Goal: Browse casually

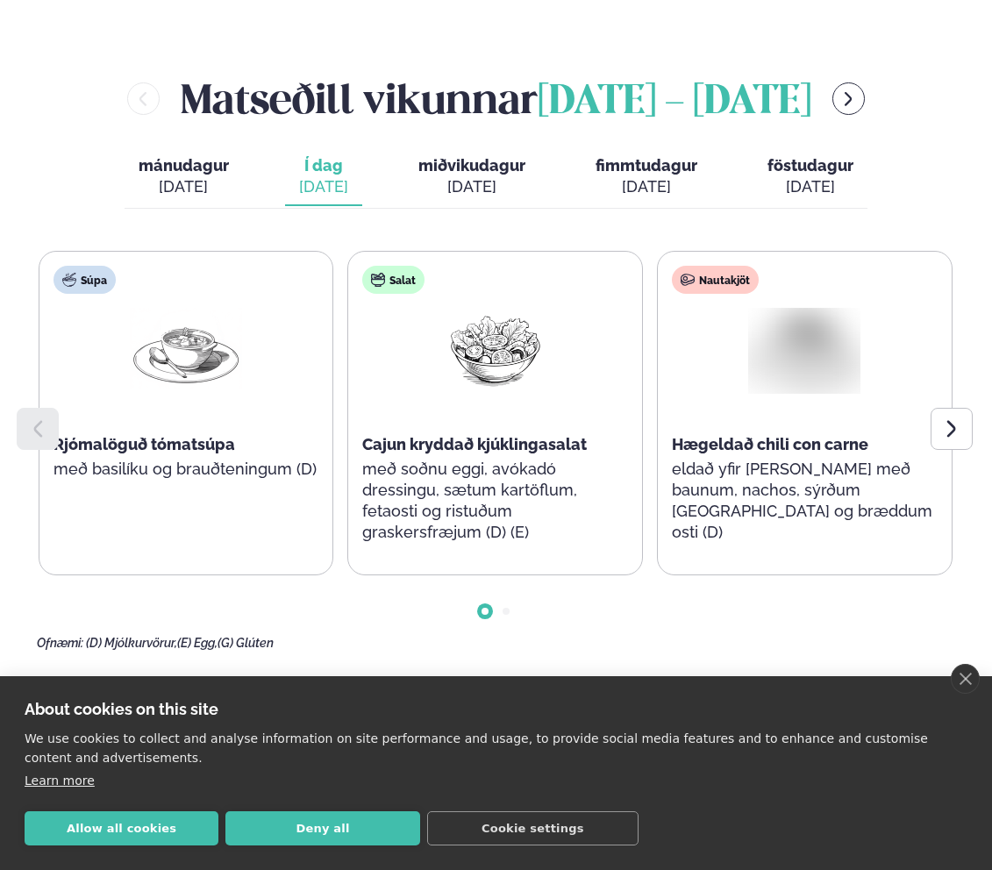
scroll to position [791, 0]
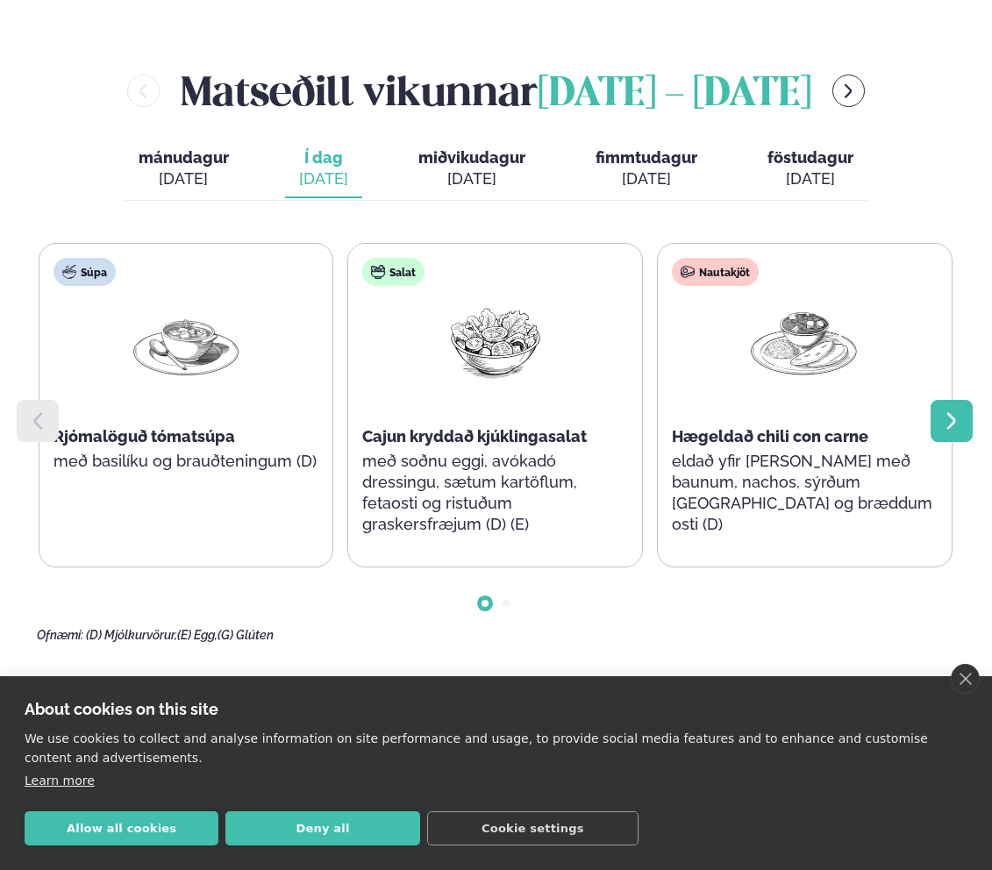
click at [954, 410] on icon at bounding box center [951, 420] width 21 height 21
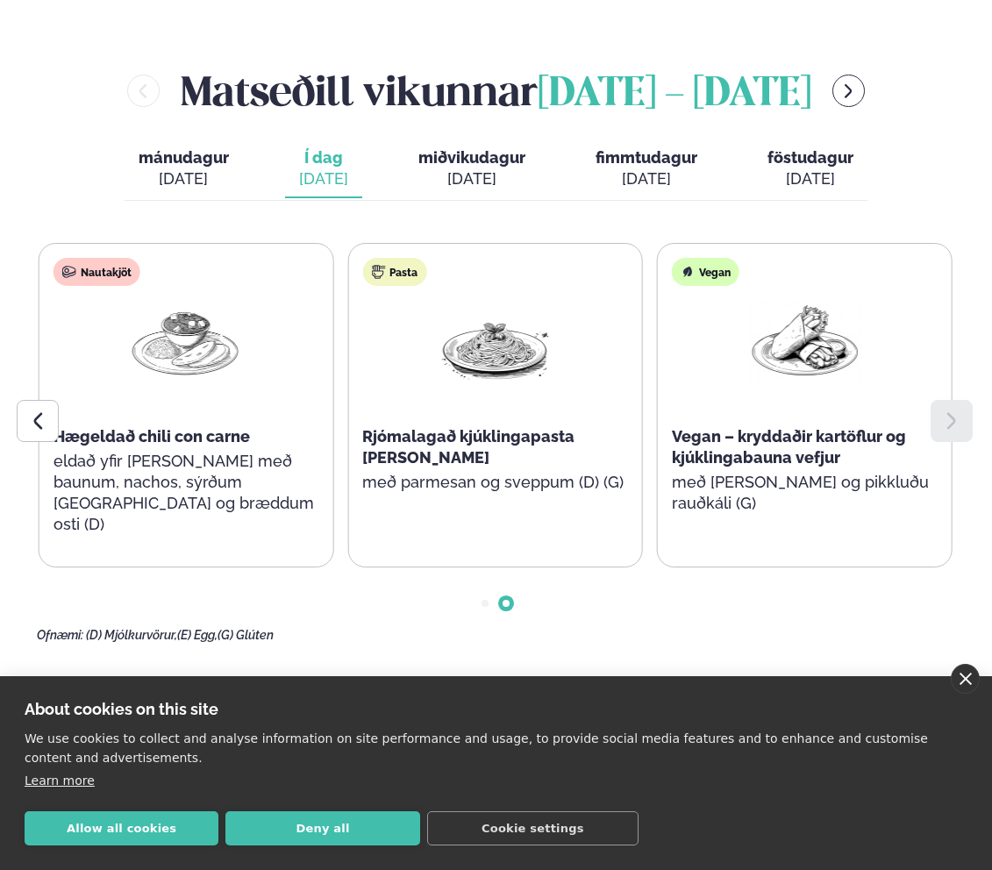
click at [960, 665] on link "close" at bounding box center [965, 679] width 29 height 30
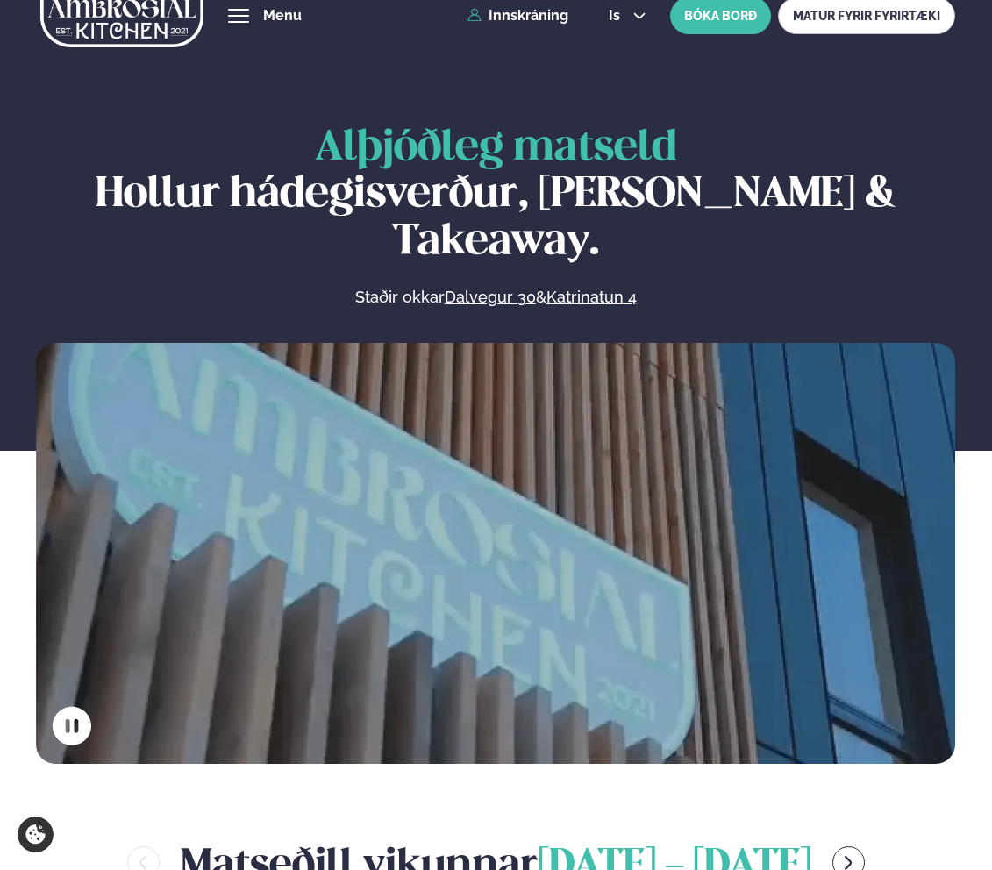
scroll to position [632, 0]
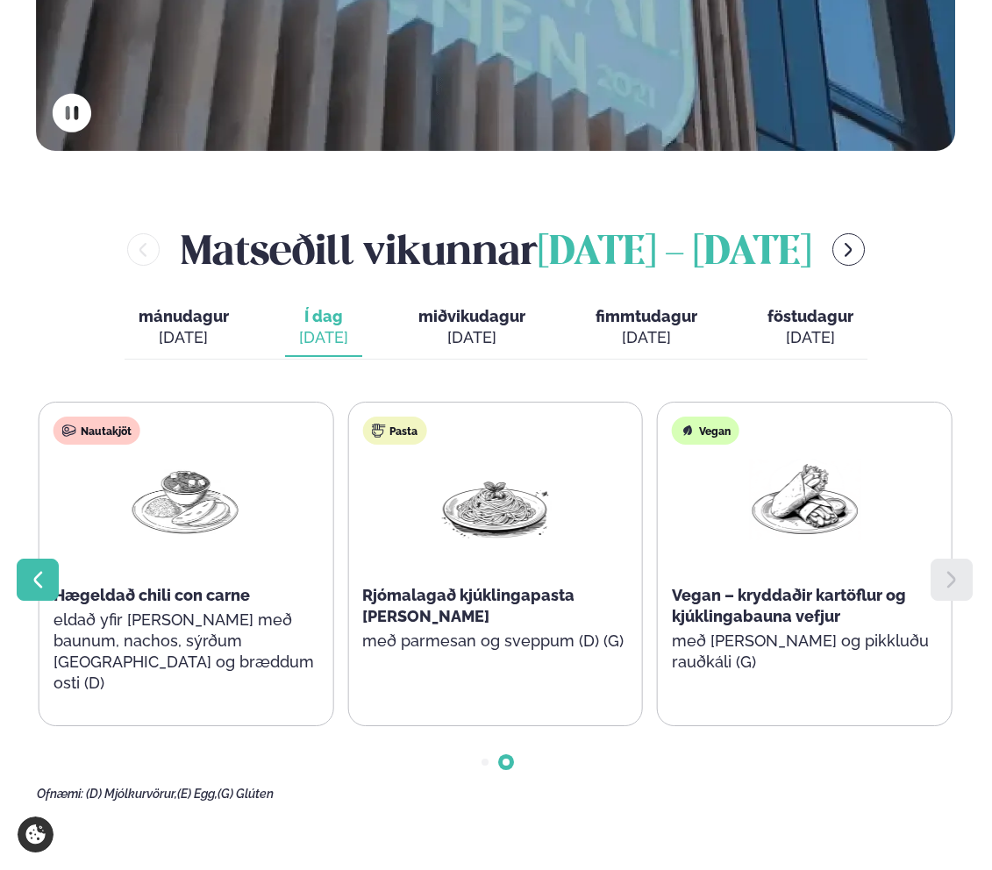
click at [28, 569] on icon at bounding box center [37, 579] width 21 height 21
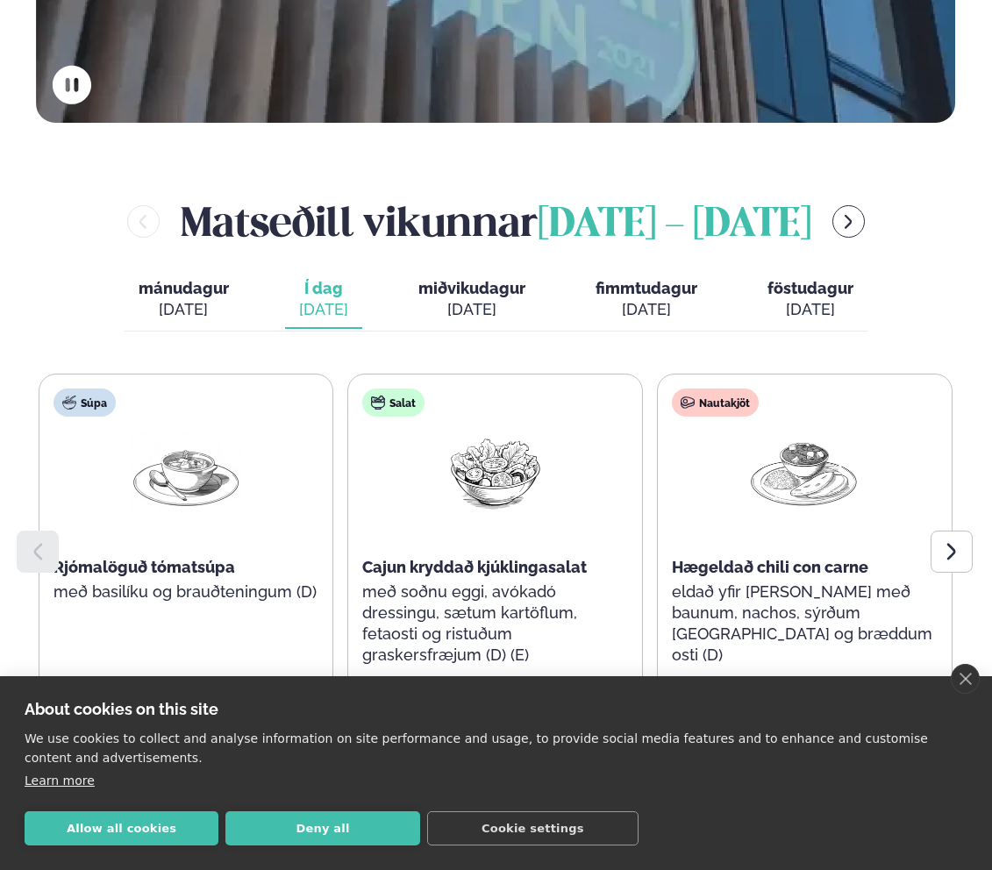
scroll to position [726, 0]
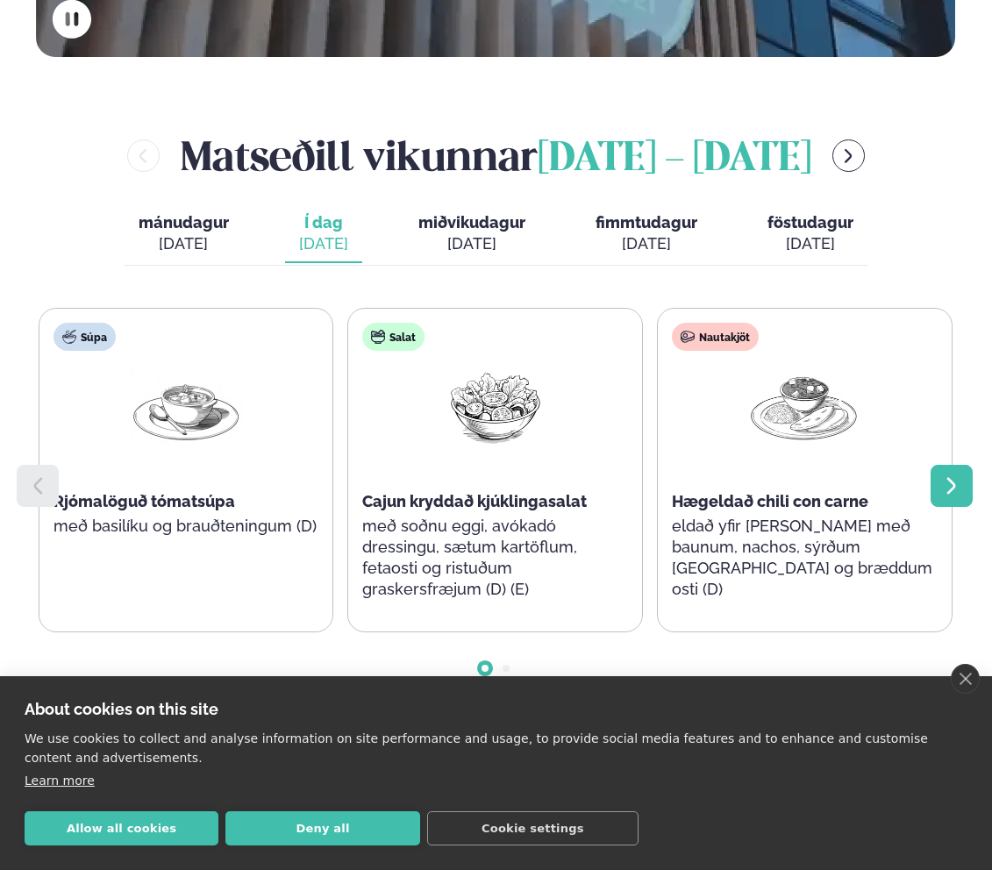
click at [945, 475] on icon at bounding box center [951, 485] width 21 height 21
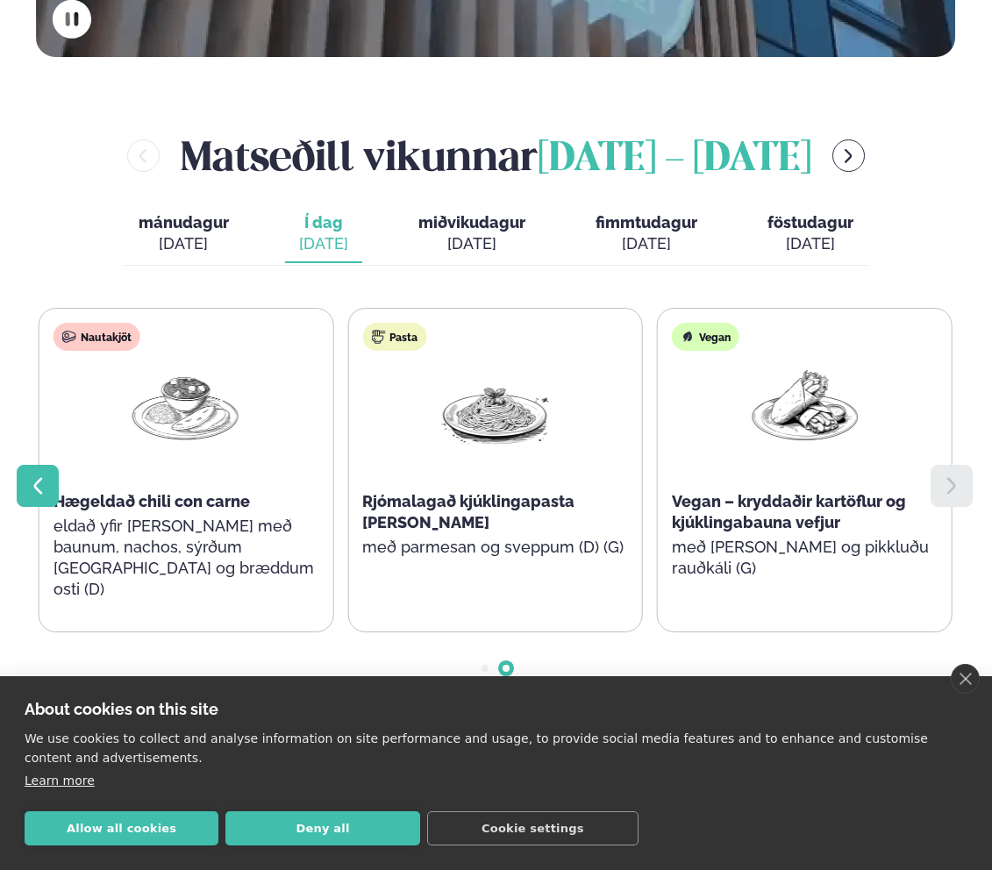
click at [33, 475] on icon at bounding box center [37, 485] width 21 height 21
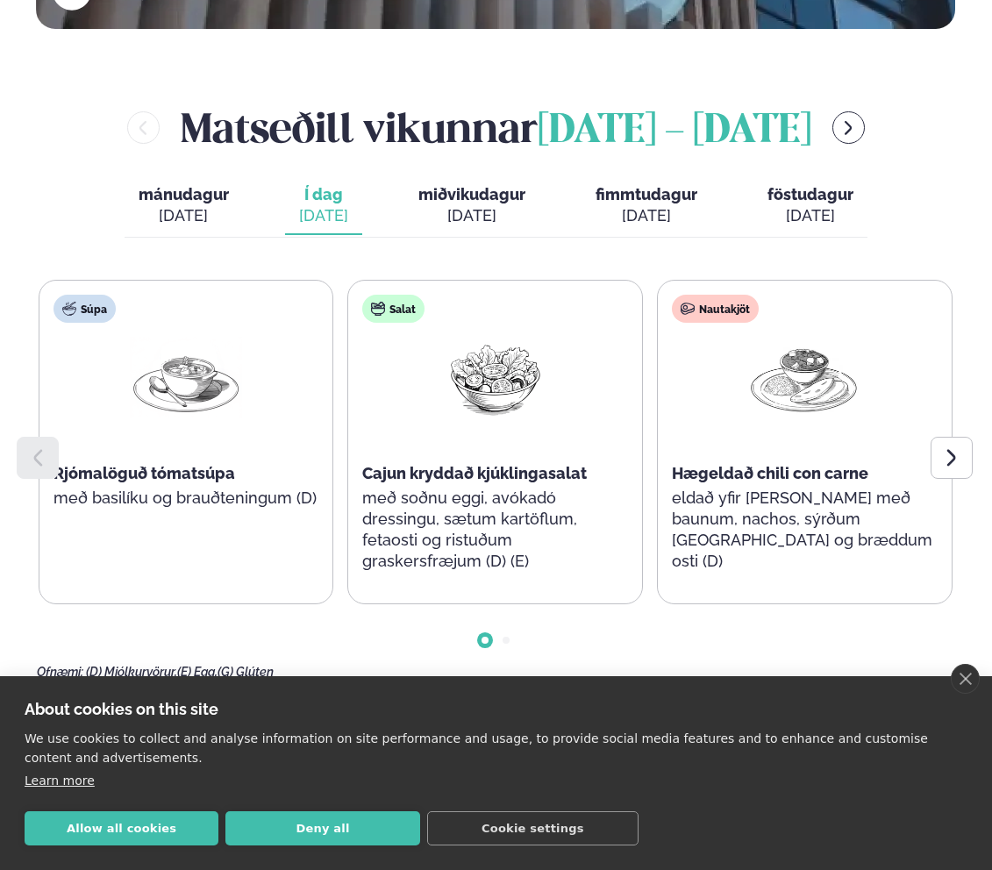
scroll to position [758, 0]
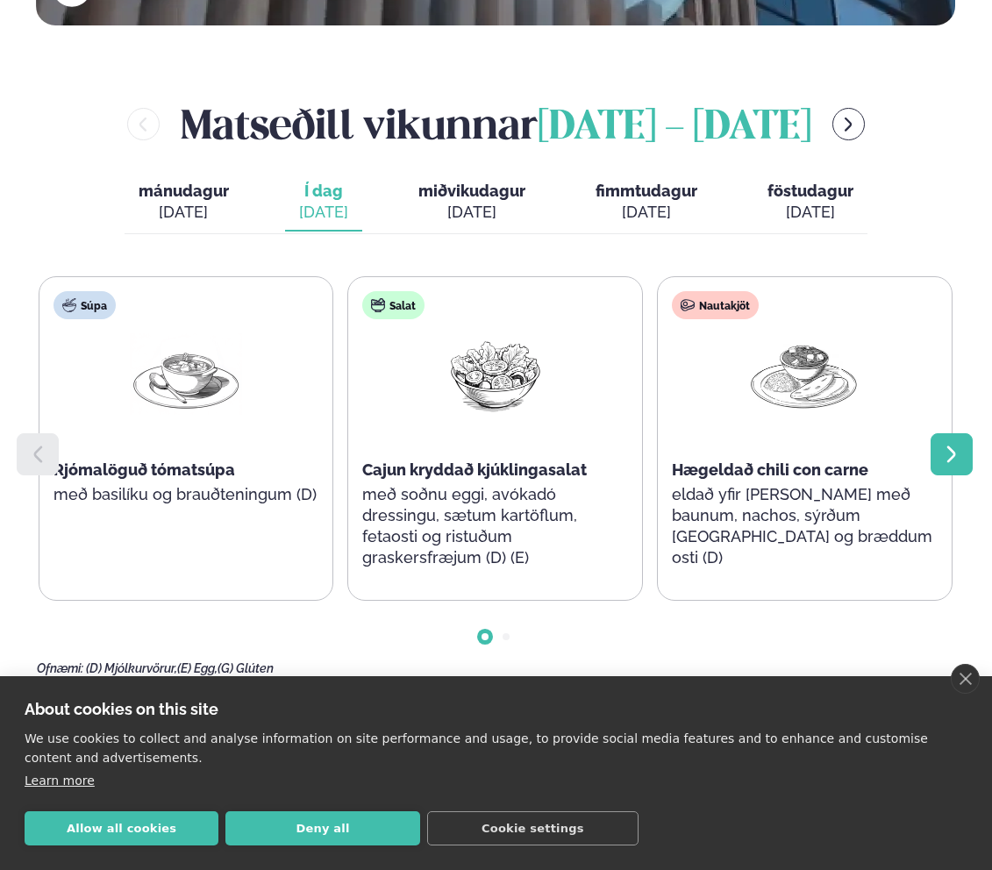
click at [966, 433] on div at bounding box center [952, 454] width 42 height 42
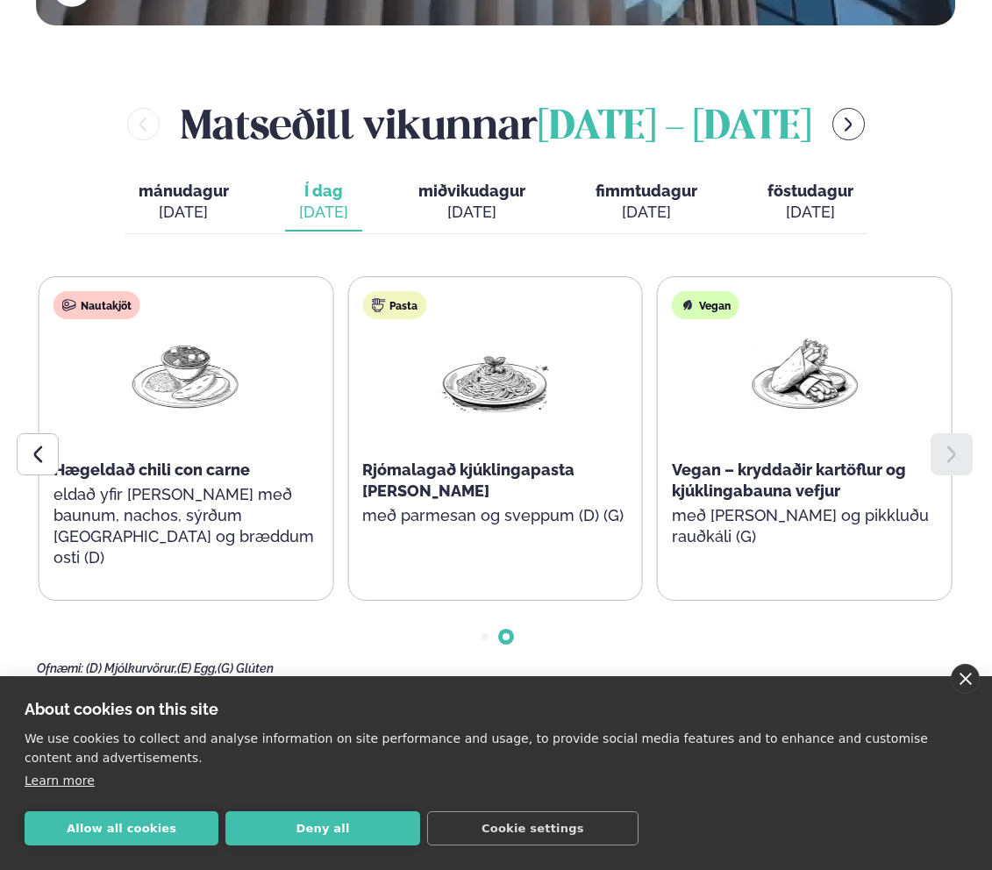
click at [966, 684] on link "close" at bounding box center [965, 679] width 29 height 30
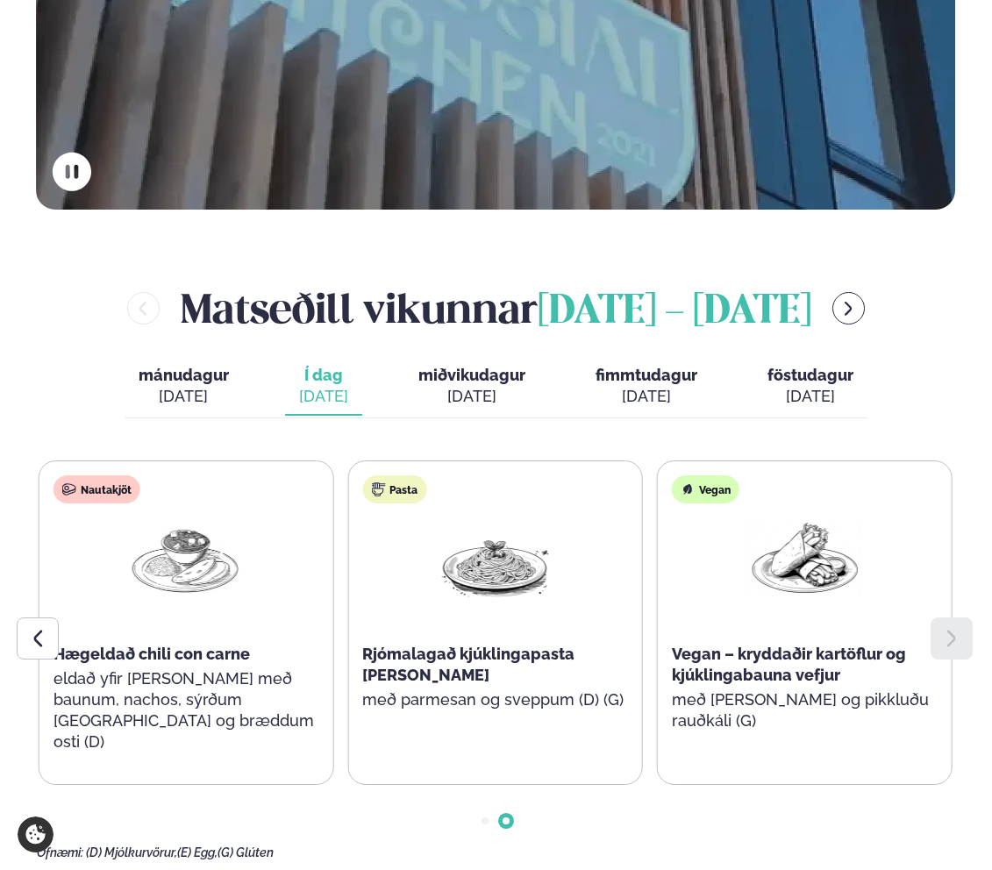
scroll to position [588, 0]
